Goal: Transaction & Acquisition: Book appointment/travel/reservation

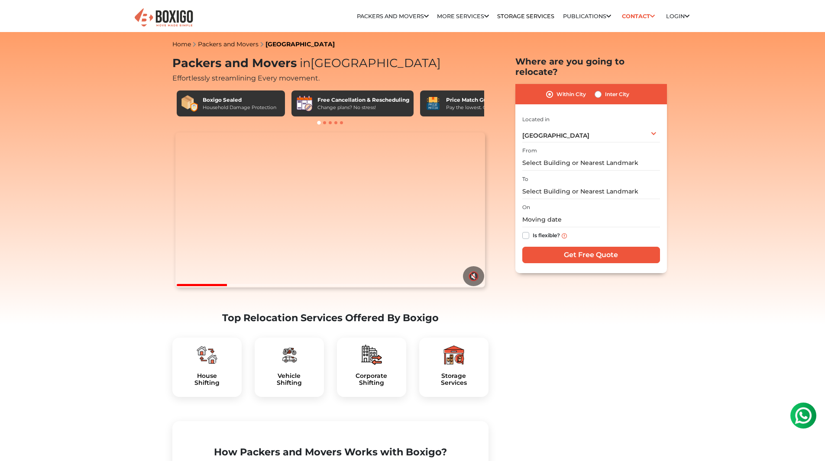
click at [197, 366] on img at bounding box center [207, 355] width 21 height 21
click at [607, 89] on label "Inter City" at bounding box center [617, 94] width 24 height 10
click at [602, 89] on input "Inter City" at bounding box center [598, 93] width 7 height 9
radio input "true"
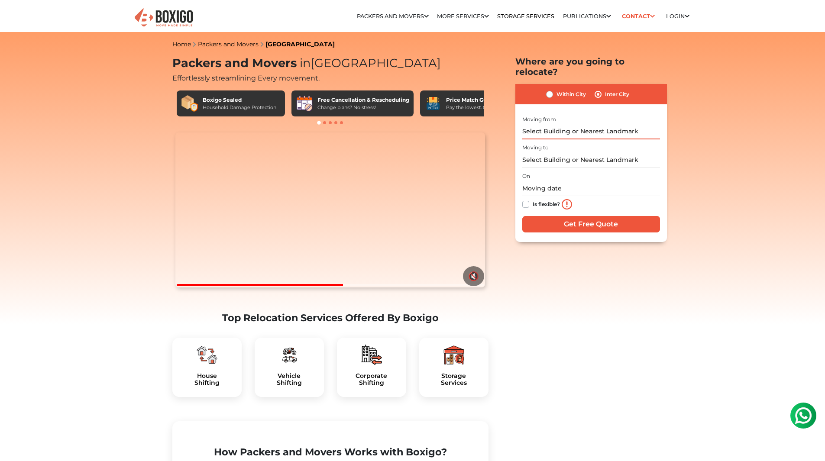
click at [611, 125] on input "text" at bounding box center [591, 131] width 138 height 15
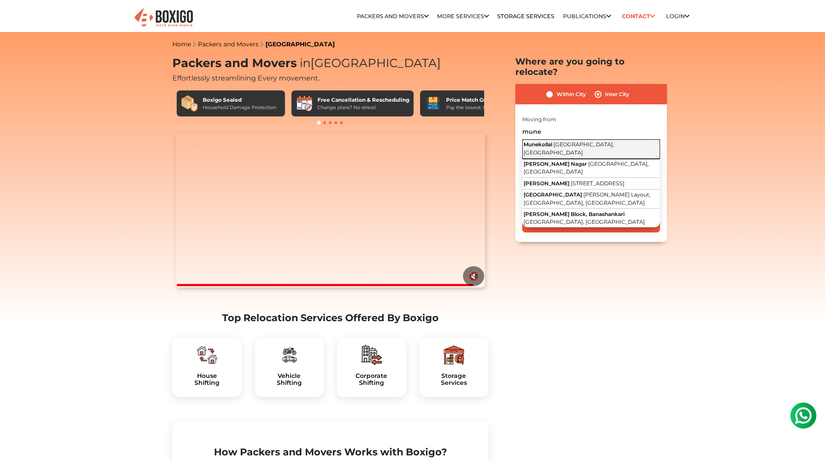
click at [568, 141] on span "[GEOGRAPHIC_DATA], [GEOGRAPHIC_DATA]" at bounding box center [569, 148] width 91 height 15
type input "Munekollal, [GEOGRAPHIC_DATA], [GEOGRAPHIC_DATA]"
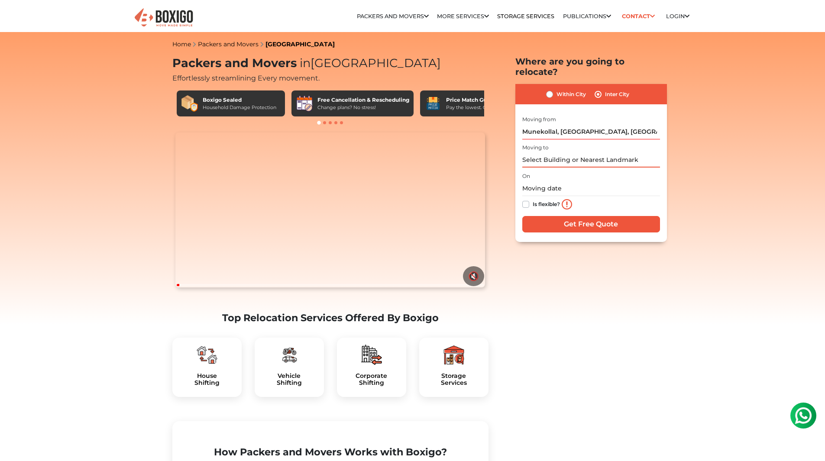
click at [556, 152] on input "text" at bounding box center [591, 159] width 138 height 15
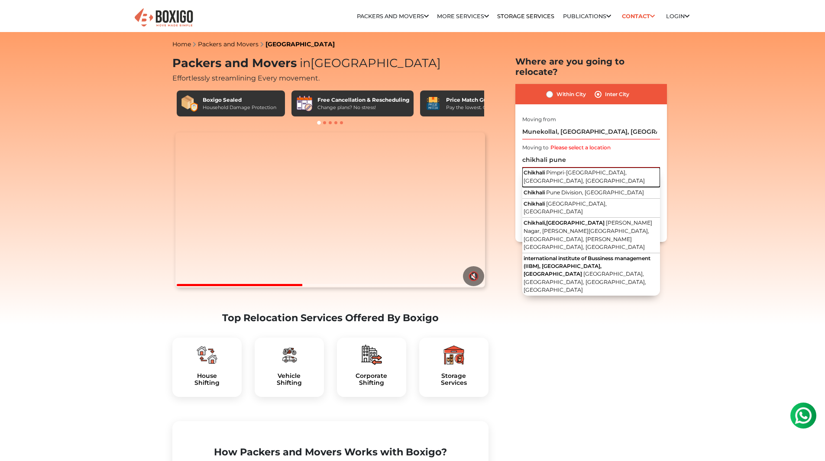
click at [574, 169] on span "Pimpri-[GEOGRAPHIC_DATA], [GEOGRAPHIC_DATA], [GEOGRAPHIC_DATA]" at bounding box center [584, 176] width 121 height 15
type input "Chikhali, Pimpri-[GEOGRAPHIC_DATA], [GEOGRAPHIC_DATA], [GEOGRAPHIC_DATA]"
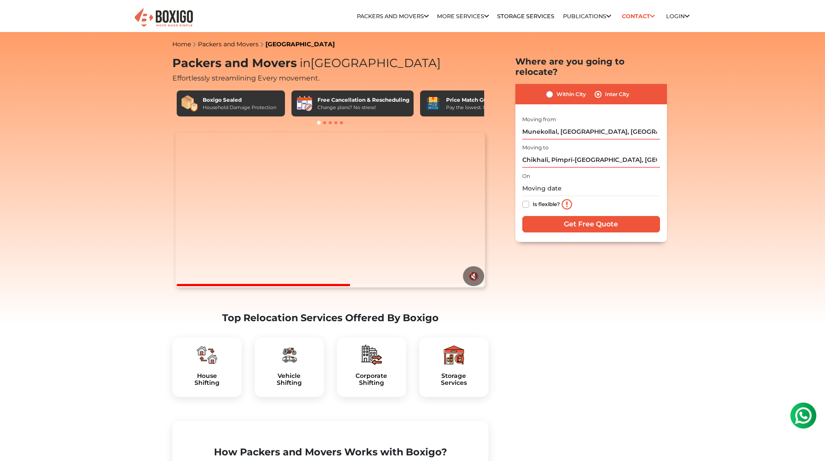
click at [533, 199] on label "Is flexible?" at bounding box center [546, 203] width 27 height 9
click at [525, 199] on input "Is flexible?" at bounding box center [525, 203] width 7 height 9
checkbox input "true"
click at [567, 216] on input "Get Free Quote" at bounding box center [591, 224] width 138 height 16
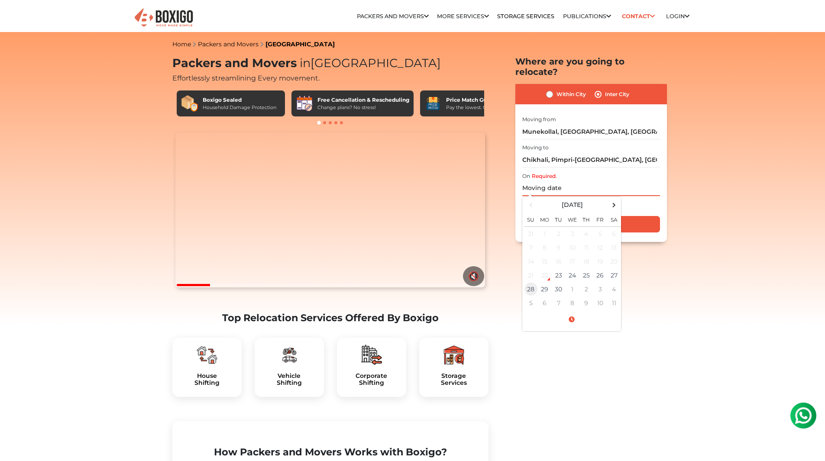
click at [526, 282] on td "28" at bounding box center [531, 289] width 14 height 14
type input "[DATE] 12:00 AM"
click at [642, 216] on input "Get Free Quote" at bounding box center [591, 224] width 138 height 16
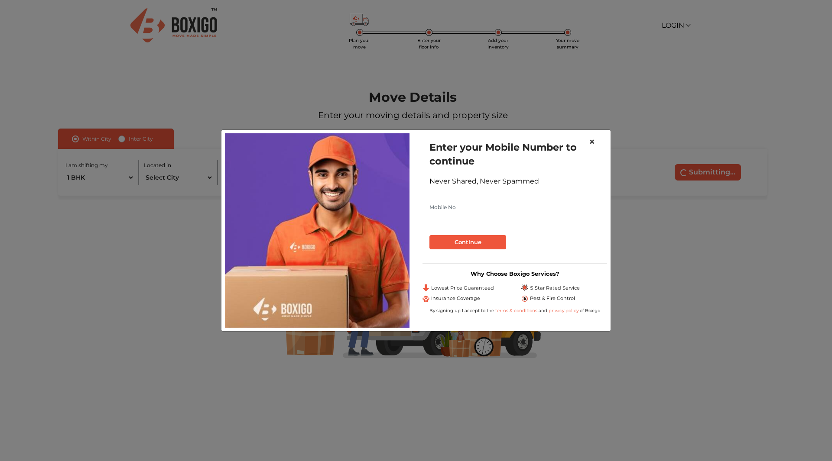
click at [591, 138] on span "×" at bounding box center [592, 142] width 6 height 13
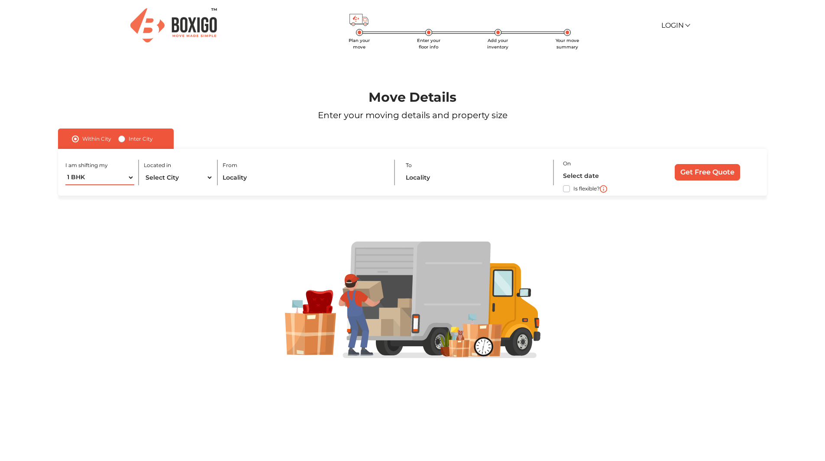
click at [126, 179] on select "1 BHK 2 BHK 3 BHK 3 + BHK FEW ITEMS" at bounding box center [99, 177] width 69 height 15
select select "FEW ITEMS"
click at [65, 170] on select "1 BHK 2 BHK 3 BHK 3 + BHK FEW ITEMS" at bounding box center [99, 177] width 69 height 15
click at [177, 179] on select "Select City Bangalore Bengaluru Bhopal Bhubaneswar Chennai Coimbatore Cuttack D…" at bounding box center [178, 177] width 69 height 15
select select "[GEOGRAPHIC_DATA]"
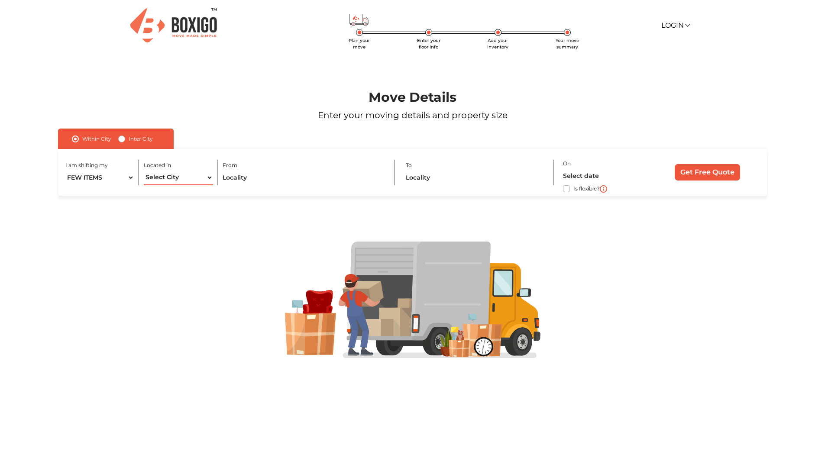
click at [144, 170] on select "Select City Bangalore Bengaluru Bhopal Bhubaneswar Chennai Coimbatore Cuttack D…" at bounding box center [178, 177] width 69 height 15
click at [249, 180] on input "text" at bounding box center [304, 177] width 162 height 15
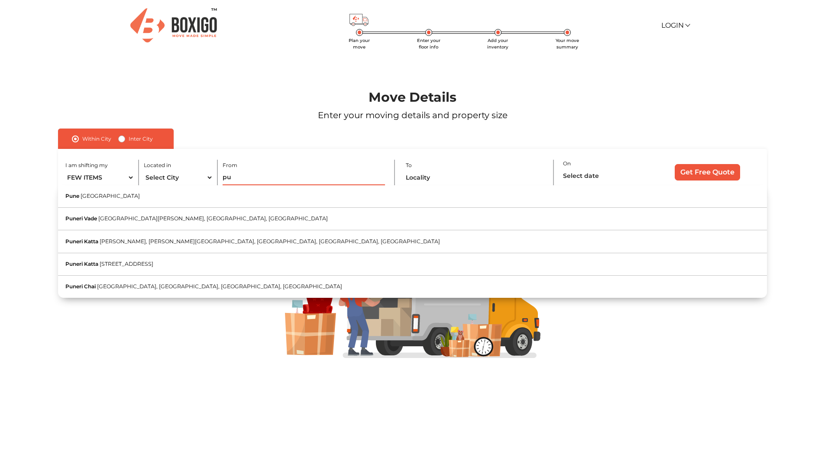
type input "p"
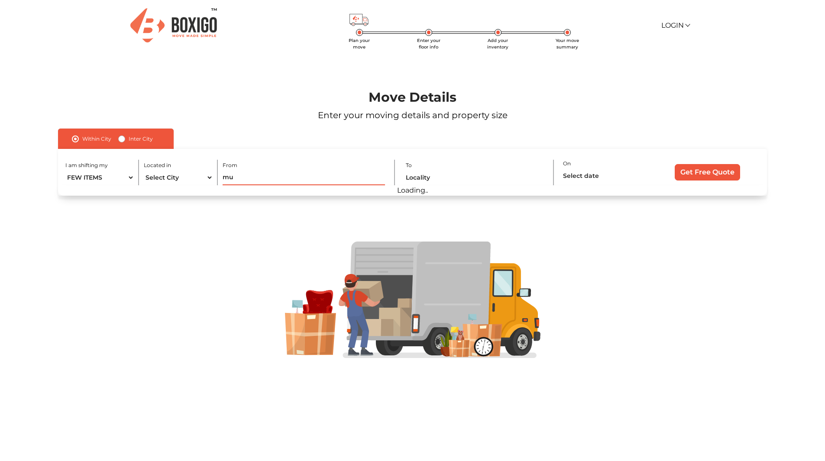
type input "m"
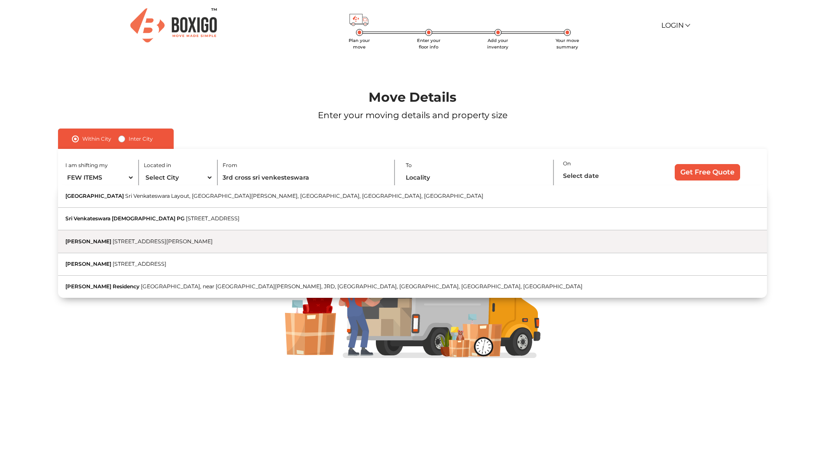
click at [315, 246] on button "Sri Venkateswara Nilayam 3rd Cross Road, Manjunatha Layout, Marathahalli Villag…" at bounding box center [412, 241] width 709 height 23
type input "Sri Venkateswara Nilayam, 3rd Cross Road, Manjunatha Layout, Marathahalli Villa…"
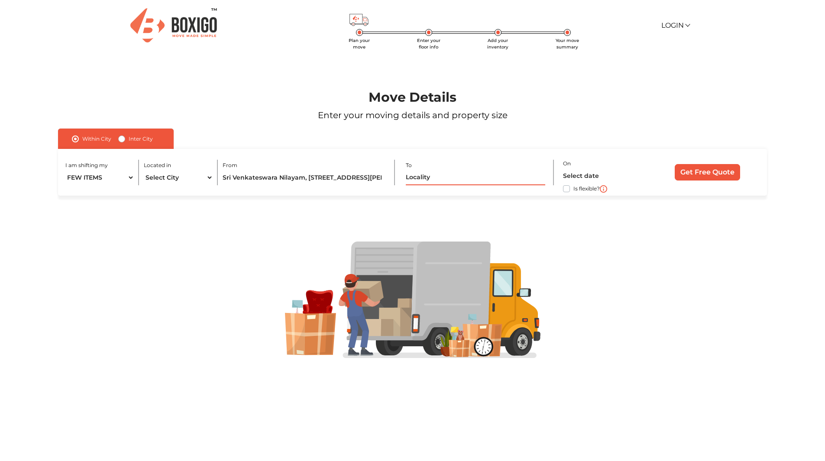
click at [425, 178] on input "text" at bounding box center [475, 177] width 139 height 15
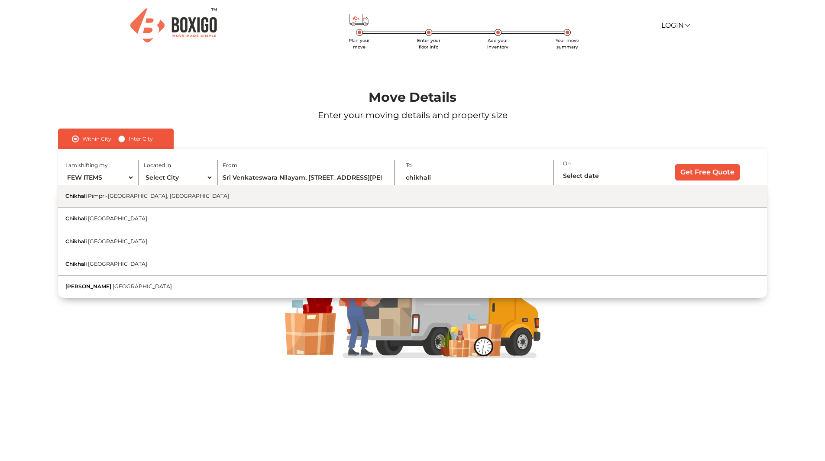
click at [167, 195] on span "Pimpri-[GEOGRAPHIC_DATA], [GEOGRAPHIC_DATA]" at bounding box center [158, 196] width 141 height 6
type input "Chikhali, Pimpri-Chinchwad, Maharashtra"
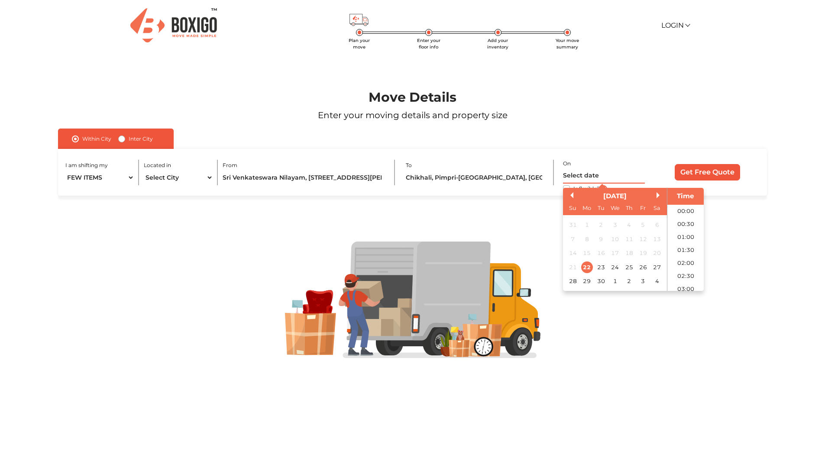
click at [584, 177] on input "text" at bounding box center [604, 175] width 82 height 15
click at [577, 279] on div "28" at bounding box center [573, 281] width 12 height 12
drag, startPoint x: 686, startPoint y: 249, endPoint x: 693, endPoint y: 241, distance: 10.8
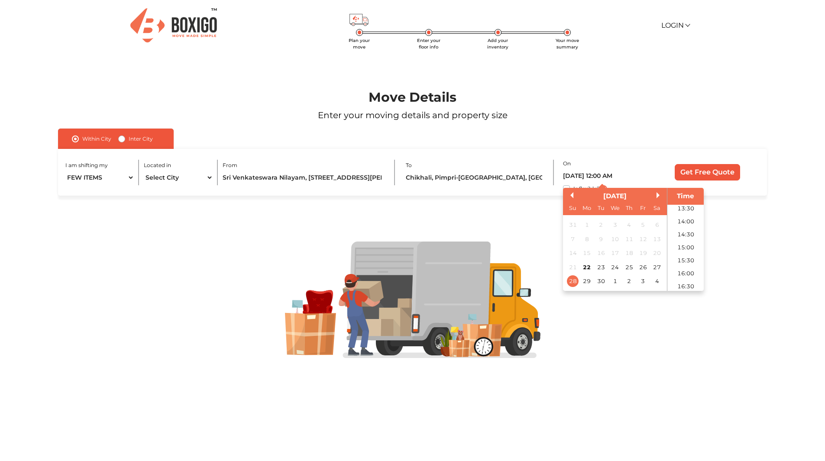
click at [686, 251] on li "15:00" at bounding box center [685, 247] width 37 height 13
type input "28/09/2025 3:00 PM"
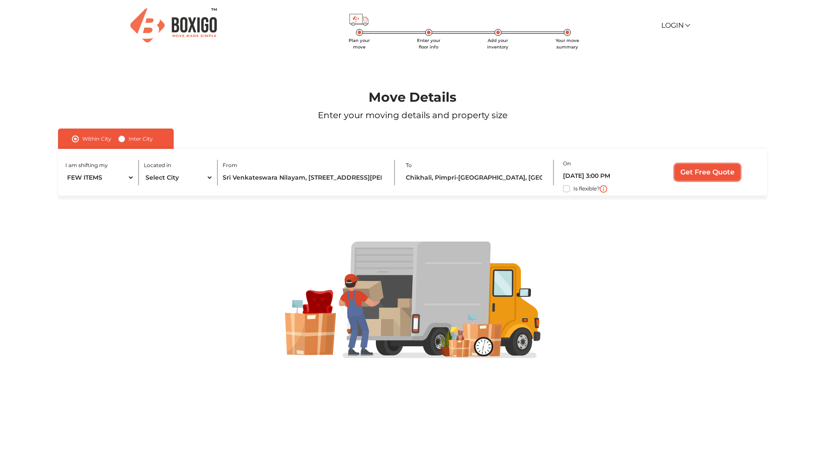
click at [699, 173] on input "Get Free Quote" at bounding box center [707, 172] width 65 height 16
click at [714, 172] on input "Get Free Quote" at bounding box center [707, 172] width 65 height 16
click at [696, 175] on input "Get Free Quote" at bounding box center [707, 172] width 65 height 16
drag, startPoint x: 540, startPoint y: 177, endPoint x: 525, endPoint y: 175, distance: 14.8
click at [525, 175] on input "Chikhali, Pimpri-Chinchwad, Maharashtra" at bounding box center [475, 177] width 139 height 15
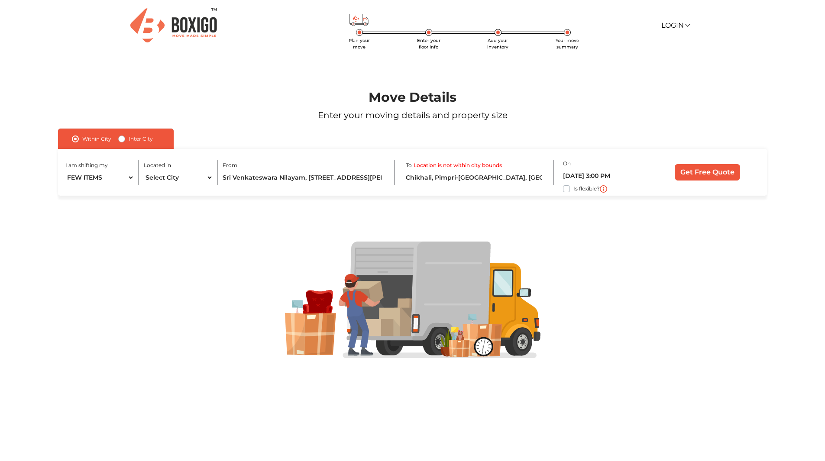
click at [542, 212] on div at bounding box center [412, 300] width 772 height 208
drag, startPoint x: 538, startPoint y: 177, endPoint x: 499, endPoint y: 177, distance: 39.8
click at [499, 177] on input "Chikhali, Pimpri-Chinchwad, Maharashtra" at bounding box center [475, 177] width 139 height 15
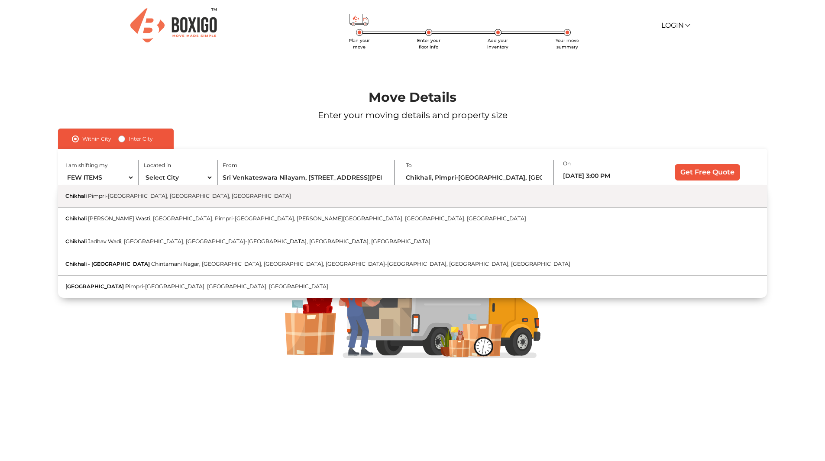
click at [196, 202] on button "Chikhali Pimpri-[GEOGRAPHIC_DATA], [GEOGRAPHIC_DATA], [GEOGRAPHIC_DATA]" at bounding box center [412, 196] width 709 height 23
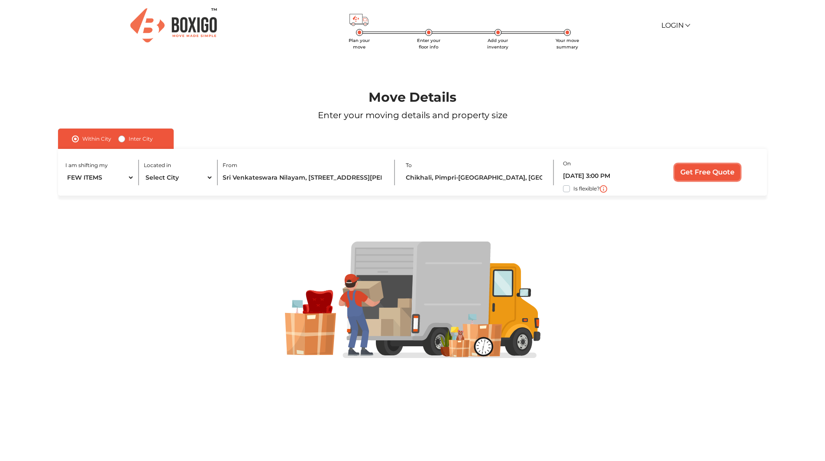
click at [710, 174] on input "Get Free Quote" at bounding box center [707, 172] width 65 height 16
click at [472, 177] on input "Chikhali, Pimpri-[GEOGRAPHIC_DATA], [GEOGRAPHIC_DATA], [GEOGRAPHIC_DATA]" at bounding box center [475, 177] width 139 height 15
click at [544, 176] on input "Chikhali, Pimpri-[GEOGRAPHIC_DATA], [GEOGRAPHIC_DATA], [GEOGRAPHIC_DATA]" at bounding box center [475, 177] width 139 height 15
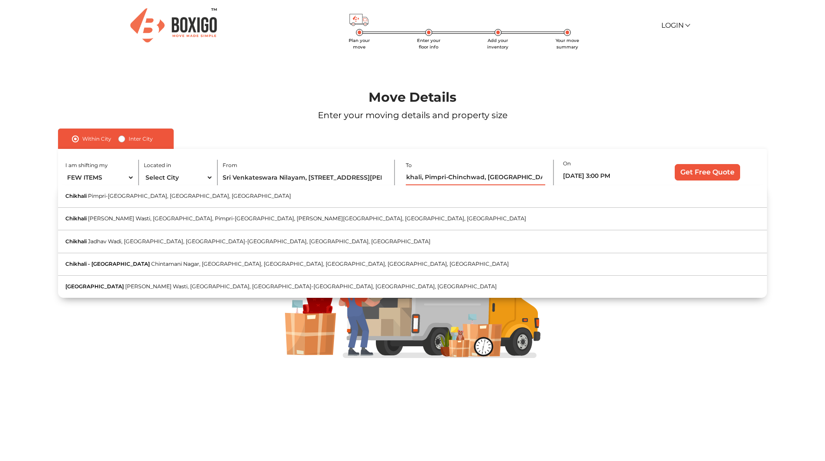
type input "Chikhali, Pimpri-Chinchwad, Pune, Maharapunehtra"
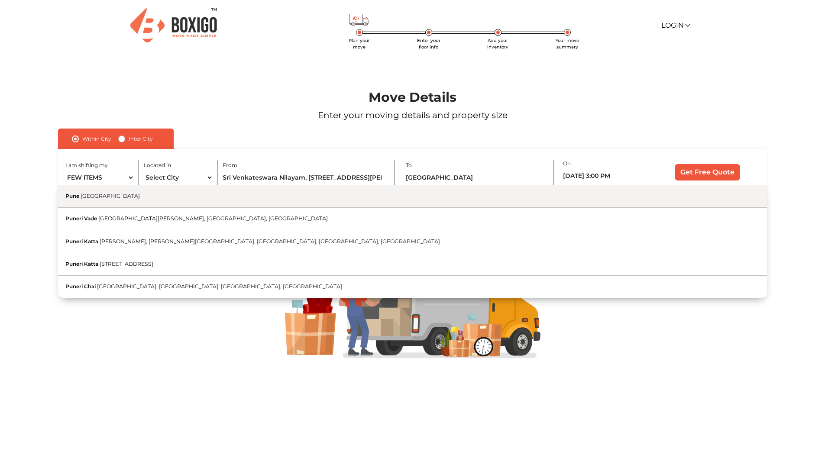
click at [128, 197] on button "Pune Maharashtra" at bounding box center [412, 196] width 709 height 23
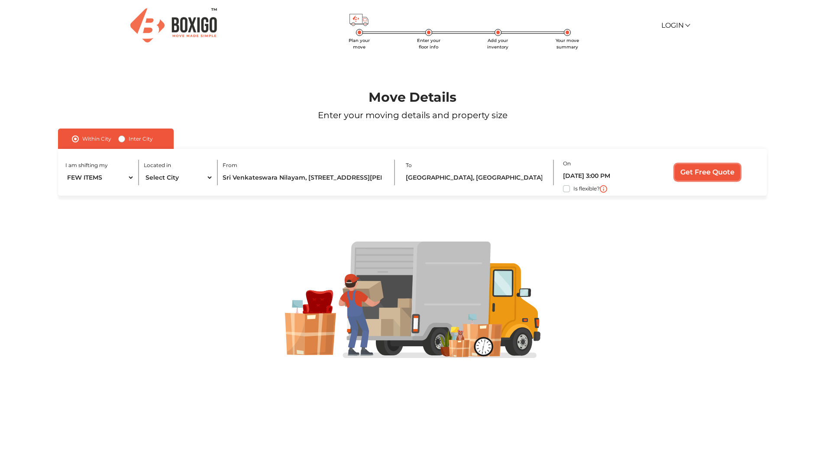
click at [692, 175] on input "Get Free Quote" at bounding box center [707, 172] width 65 height 16
click at [341, 395] on div at bounding box center [412, 300] width 772 height 208
click at [487, 164] on label "Location is not within city bounds" at bounding box center [458, 166] width 88 height 8
click at [476, 175] on input "[GEOGRAPHIC_DATA], [GEOGRAPHIC_DATA]" at bounding box center [475, 177] width 139 height 15
drag, startPoint x: 401, startPoint y: 179, endPoint x: 370, endPoint y: 183, distance: 30.9
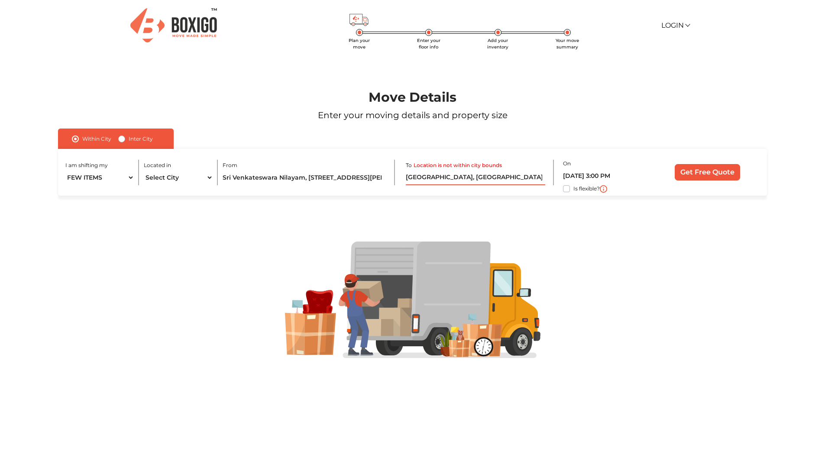
click at [370, 183] on div "I am shifting my 1 BHK 2 BHK 3 BHK 3 + BHK FEW ITEMS Located in Select City Ban…" at bounding box center [412, 172] width 709 height 47
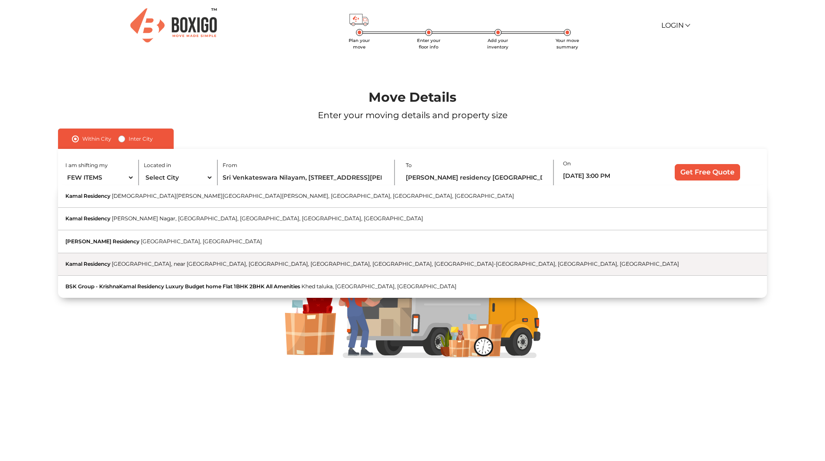
click at [289, 262] on span "Anganwadi Road, near Morewasti, Nair Colony, More Vasti, Chikhali, Pimpri-Chinc…" at bounding box center [395, 264] width 567 height 6
type input "Kamal Residency, Anganwadi Road, near Morewasti, Nair Colony, More Vasti, Chikh…"
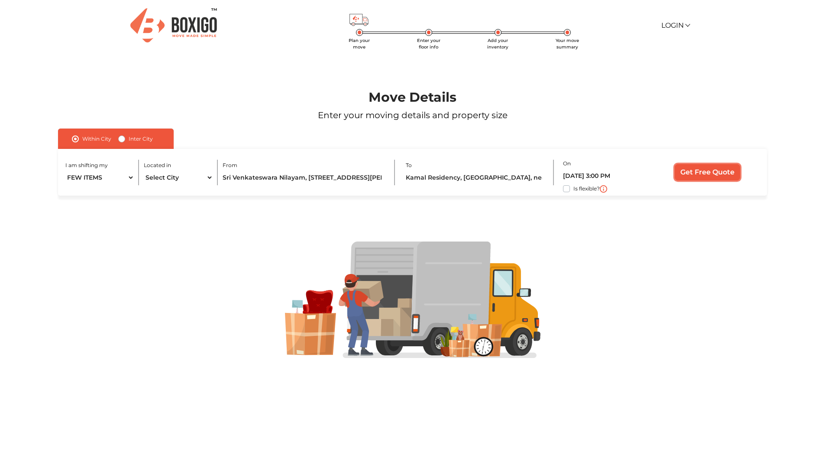
click at [688, 167] on input "Get Free Quote" at bounding box center [707, 172] width 65 height 16
click at [129, 137] on label "Inter City" at bounding box center [141, 139] width 24 height 10
click at [123, 137] on input "Inter City" at bounding box center [121, 138] width 7 height 9
radio input "true"
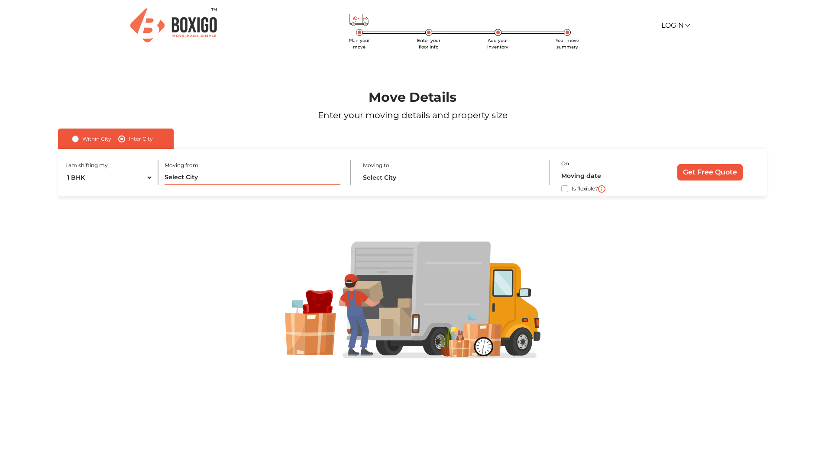
click at [203, 180] on input "text" at bounding box center [253, 177] width 176 height 15
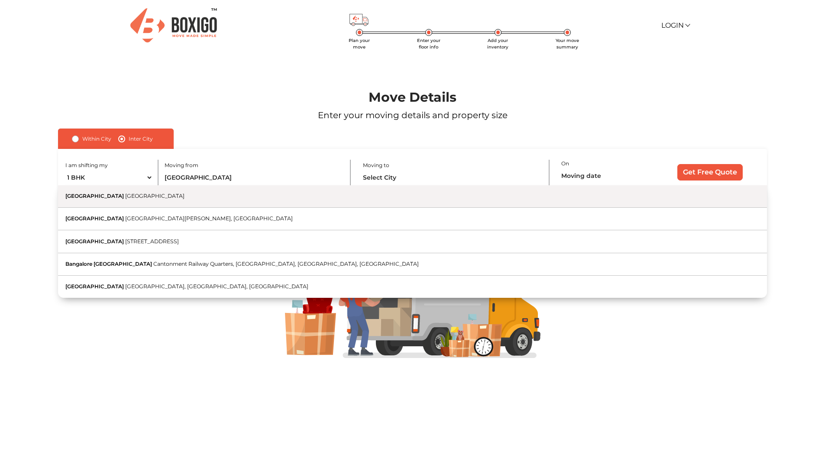
click at [184, 204] on button "Bangalore Karnataka" at bounding box center [412, 196] width 709 height 23
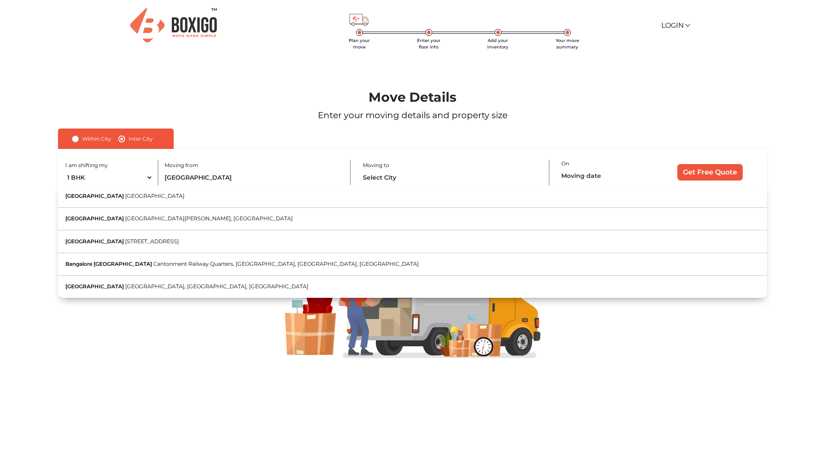
type input "Bangalore, Karnataka"
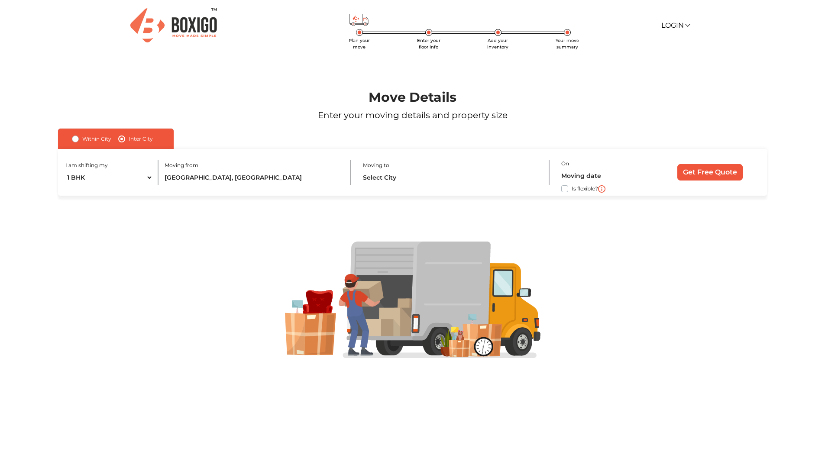
click at [184, 204] on div at bounding box center [412, 300] width 772 height 208
click at [382, 175] on input "text" at bounding box center [451, 177] width 176 height 15
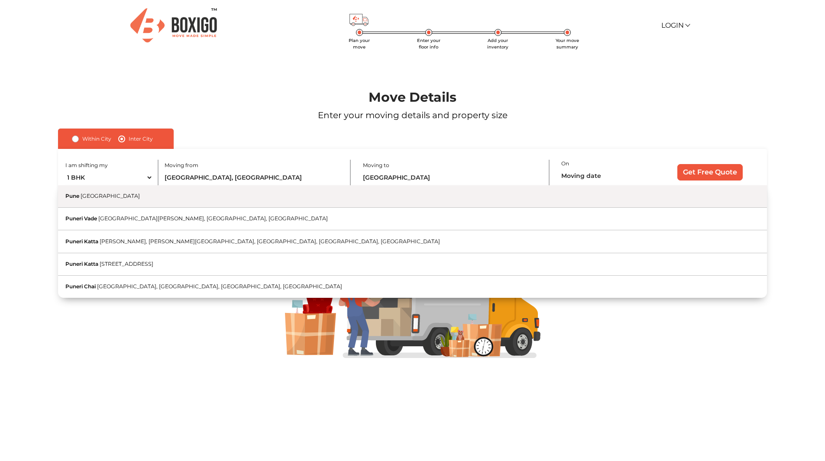
click at [349, 190] on button "Pune Maharashtra" at bounding box center [412, 196] width 709 height 23
type input "[GEOGRAPHIC_DATA], [GEOGRAPHIC_DATA]"
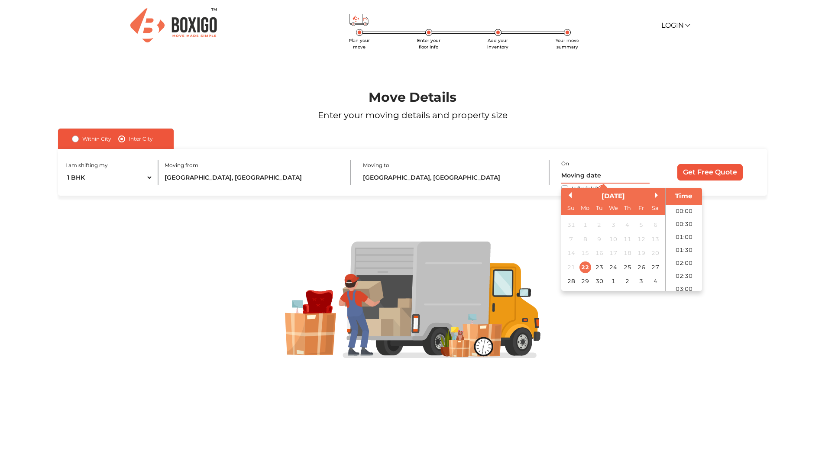
click at [589, 178] on input "text" at bounding box center [605, 175] width 88 height 15
click at [573, 282] on div "28" at bounding box center [571, 281] width 12 height 12
type input "28/09/2025 12:00 AM"
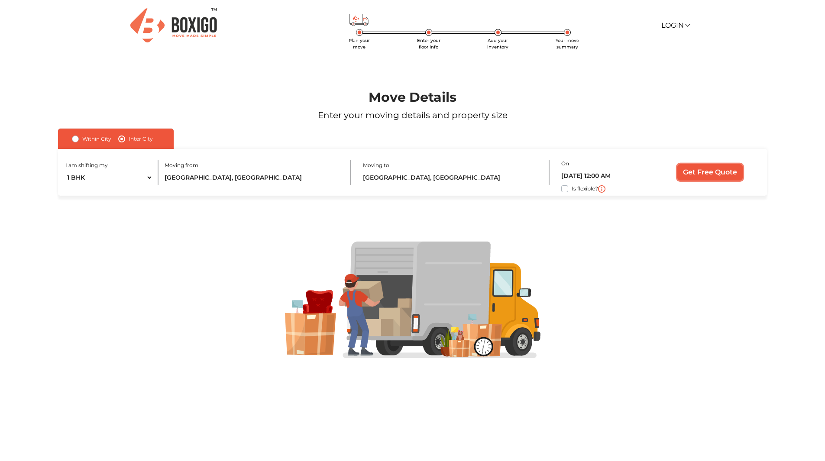
click at [701, 175] on input "Get Free Quote" at bounding box center [709, 172] width 65 height 16
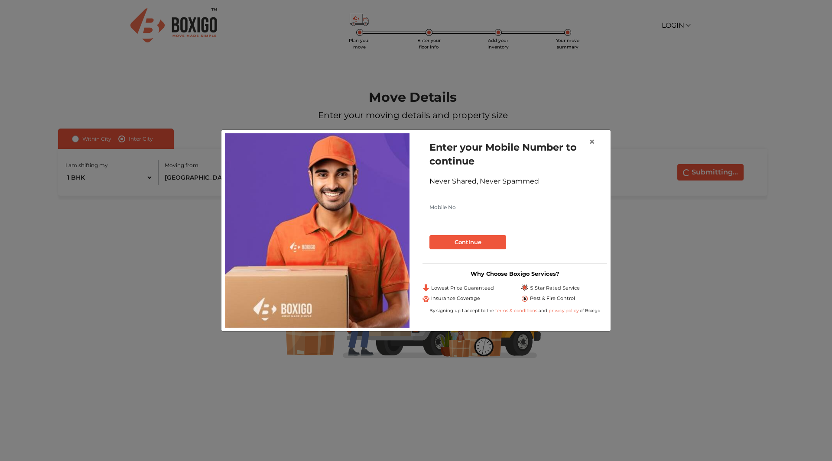
click at [456, 209] on input "text" at bounding box center [514, 208] width 171 height 14
type input "8788112230"
click at [485, 240] on button "Continue" at bounding box center [467, 242] width 77 height 15
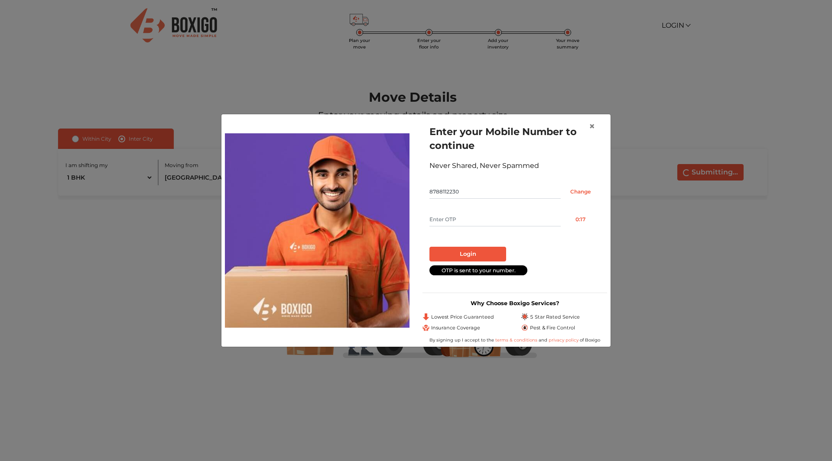
click at [498, 222] on input "text" at bounding box center [494, 220] width 131 height 14
type input "8528"
click at [476, 258] on button "Login" at bounding box center [467, 254] width 77 height 15
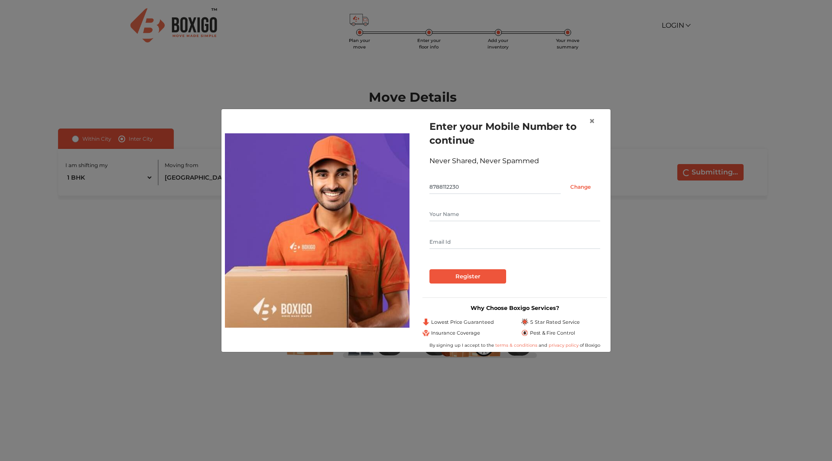
click at [480, 220] on input "text" at bounding box center [514, 214] width 171 height 14
type input "parul mahajan"
click at [454, 242] on input "text" at bounding box center [514, 242] width 171 height 14
type input "mahajan.parul666@gmail.com"
click at [459, 278] on input "Register" at bounding box center [467, 276] width 77 height 15
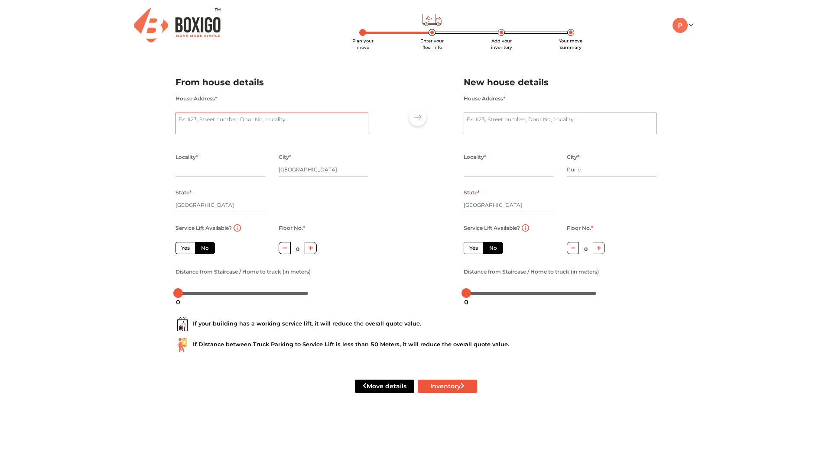
click at [238, 125] on textarea "House Address *" at bounding box center [271, 124] width 193 height 22
click at [177, 120] on textarea "3rd cross sri venkesteshwara layout" at bounding box center [271, 124] width 193 height 22
click at [294, 119] on textarea "door 51, 3rd cross sri venkesteshwara layout" at bounding box center [271, 124] width 193 height 22
type textarea "door 51, 3rd cross sri venkesteshwara layoutmunnekoalla bangalore-560037"
click at [217, 169] on input "text" at bounding box center [220, 170] width 90 height 14
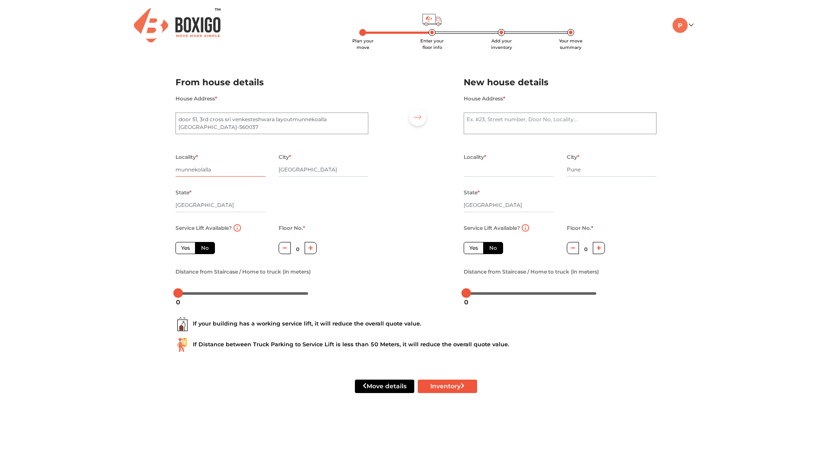
type input "munnekolalla"
click at [288, 169] on input "[GEOGRAPHIC_DATA]" at bounding box center [323, 170] width 90 height 14
click at [207, 249] on label "No" at bounding box center [205, 248] width 20 height 12
click at [207, 249] on input "No" at bounding box center [204, 247] width 6 height 6
radio input "true"
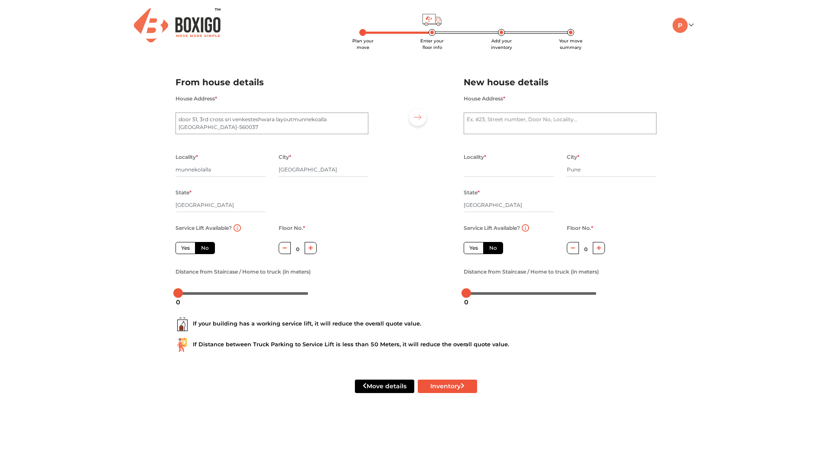
click at [310, 253] on button "button" at bounding box center [310, 248] width 13 height 12
type input "2"
click at [522, 120] on textarea "House Address *" at bounding box center [559, 124] width 193 height 22
click at [479, 125] on textarea "House Address *" at bounding box center [559, 124] width 193 height 22
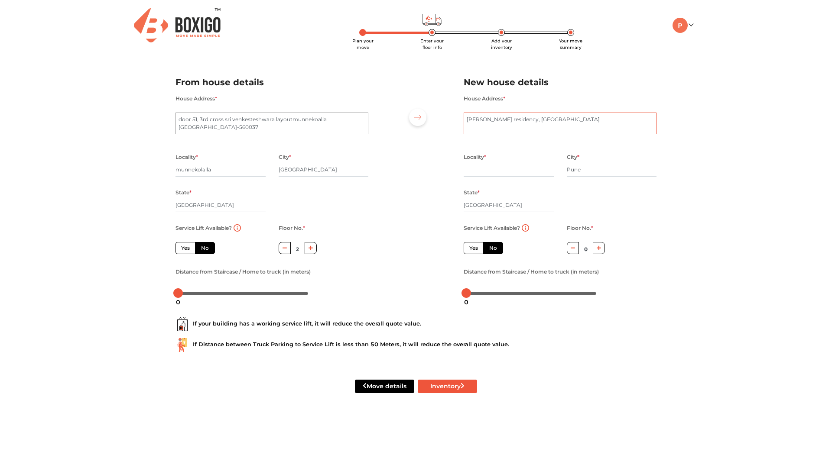
drag, startPoint x: 479, startPoint y: 125, endPoint x: 560, endPoint y: 120, distance: 81.6
click at [560, 120] on textarea "komal residency, chikhali" at bounding box center [559, 124] width 193 height 22
type textarea "komal residency, chikhali-411062"
click at [512, 172] on input "text" at bounding box center [508, 170] width 90 height 14
type input "morewasti"
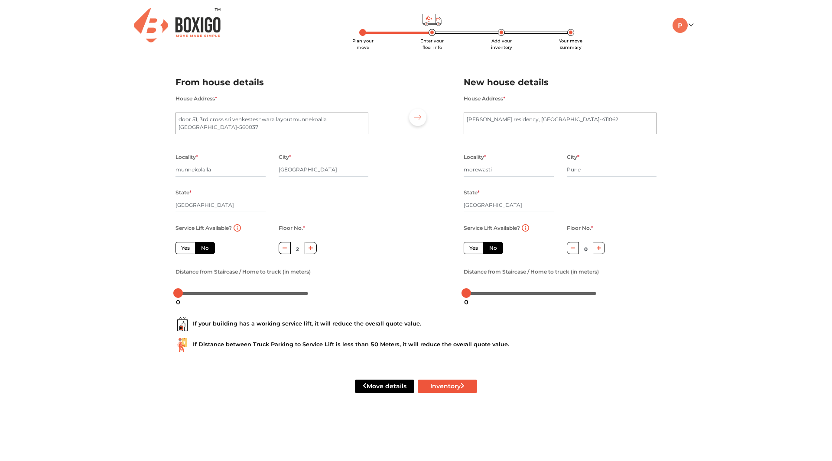
click at [474, 255] on div "Service Lift Available? Yes No" at bounding box center [508, 245] width 103 height 44
click at [474, 252] on label "Yes" at bounding box center [473, 248] width 20 height 12
click at [474, 250] on input "Yes" at bounding box center [472, 247] width 6 height 6
radio input "true"
radio input "false"
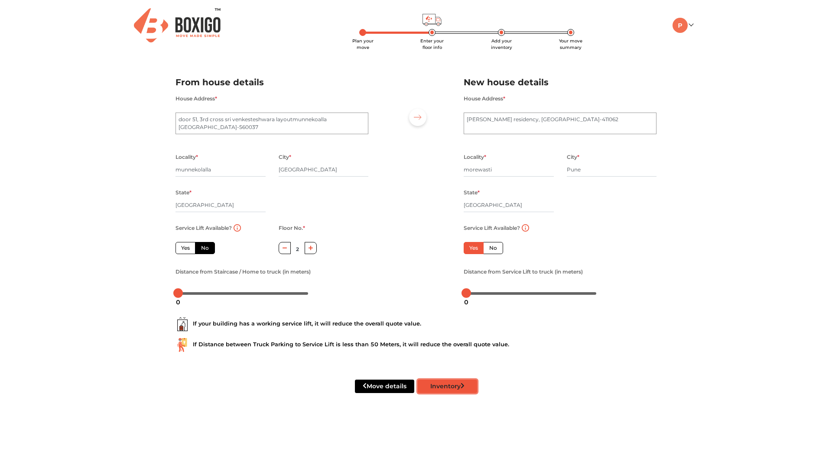
click at [429, 385] on button "Inventory" at bounding box center [447, 386] width 59 height 13
radio input "true"
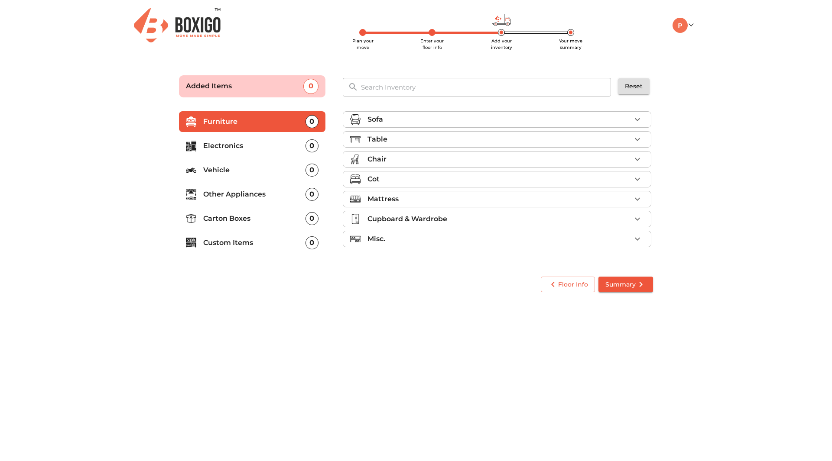
click at [239, 215] on p "Carton Boxes" at bounding box center [254, 219] width 102 height 10
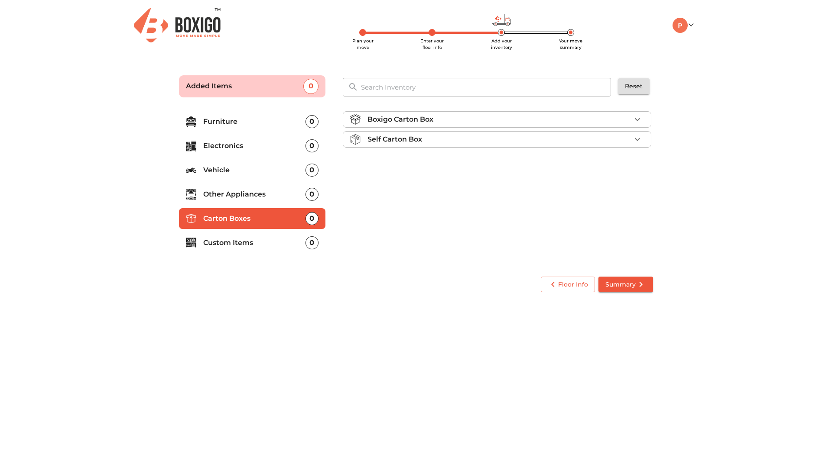
click at [636, 123] on icon "button" at bounding box center [637, 119] width 10 height 10
click at [628, 141] on span "Add" at bounding box center [629, 140] width 19 height 10
click at [638, 139] on icon "button" at bounding box center [637, 140] width 6 height 6
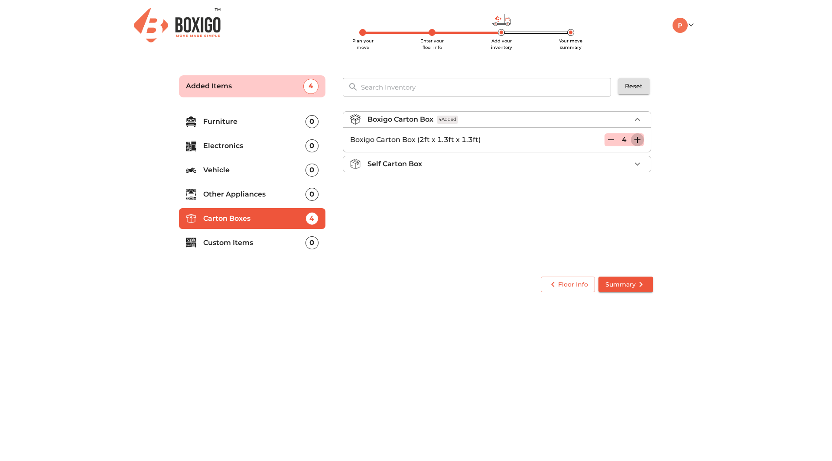
click at [638, 139] on icon "button" at bounding box center [637, 140] width 6 height 6
click at [623, 288] on span "Summary" at bounding box center [625, 284] width 41 height 11
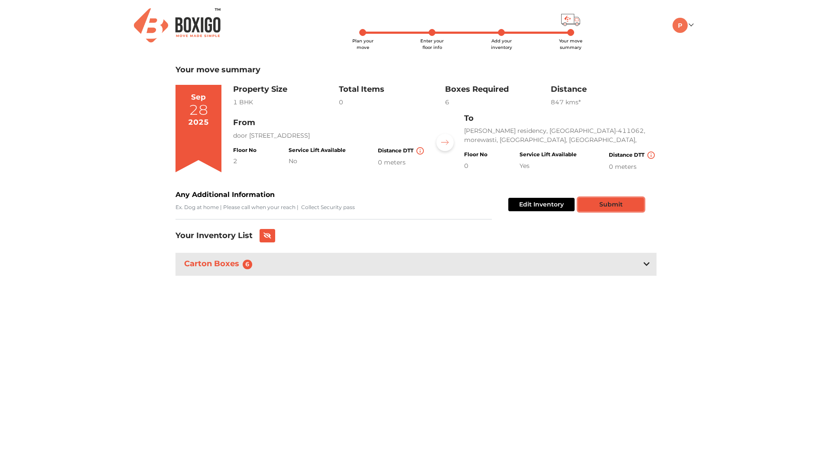
click at [593, 200] on button "Submit" at bounding box center [611, 204] width 66 height 13
